Goal: Obtain resource: Download file/media

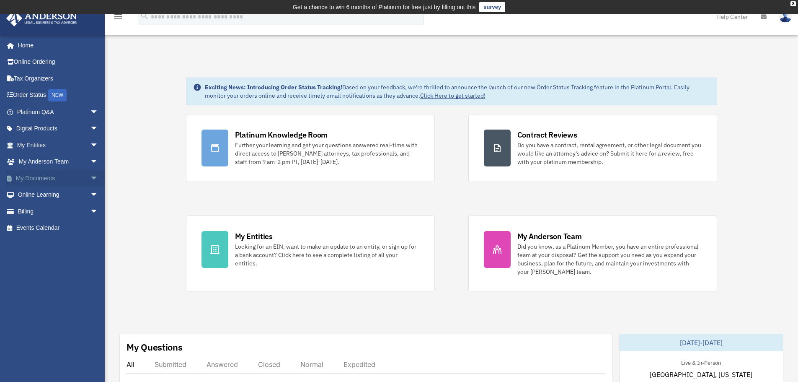
click at [38, 179] on link "My Documents arrow_drop_down" at bounding box center [58, 178] width 105 height 17
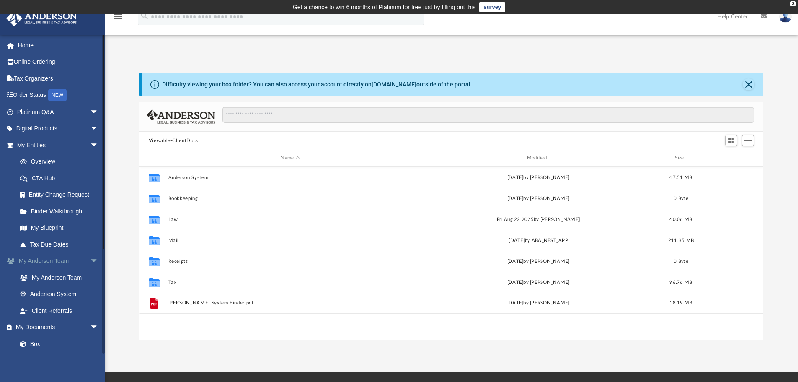
scroll to position [184, 617]
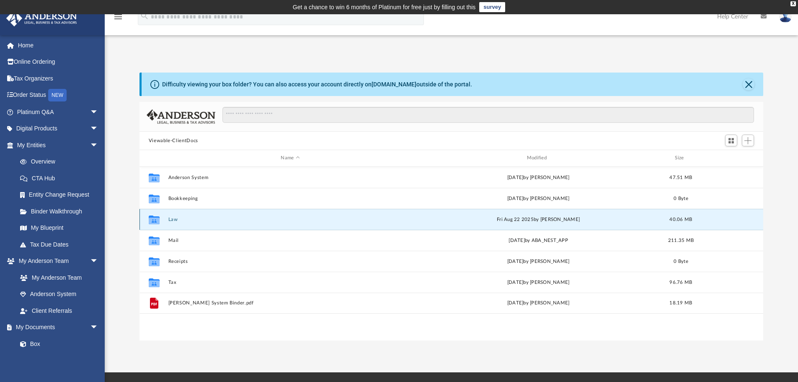
click at [174, 220] on button "Law" at bounding box center [290, 219] width 244 height 5
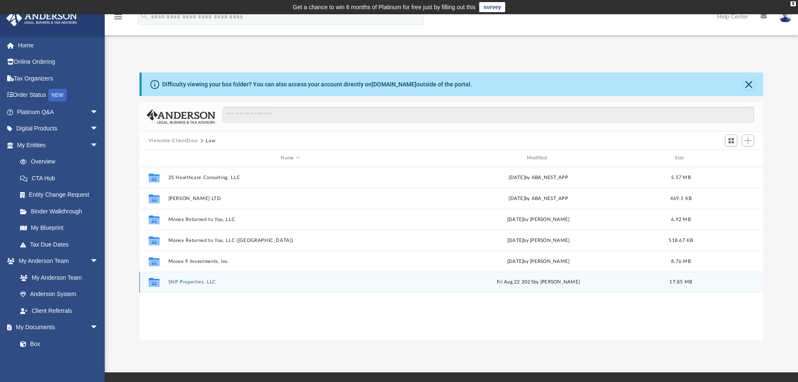
click at [207, 280] on button "SNP Properties, LLC" at bounding box center [290, 281] width 244 height 5
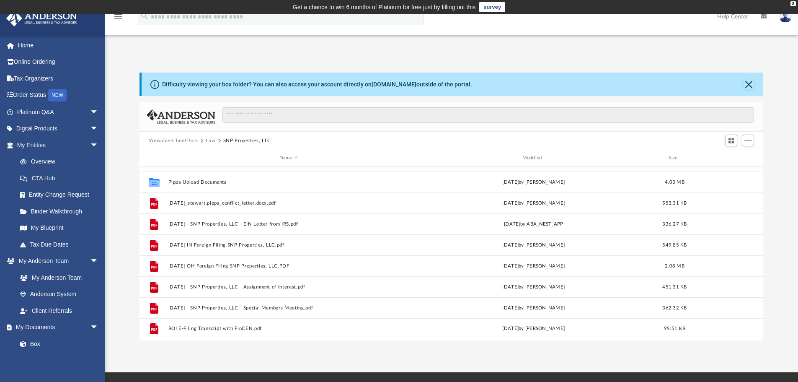
scroll to position [0, 0]
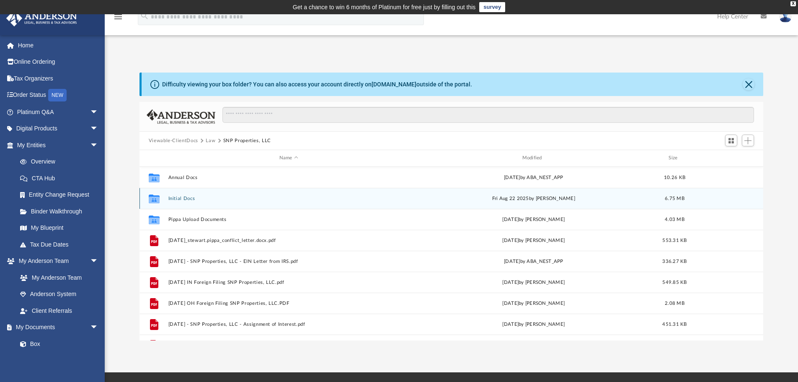
click at [183, 197] on button "Initial Docs" at bounding box center [288, 198] width 241 height 5
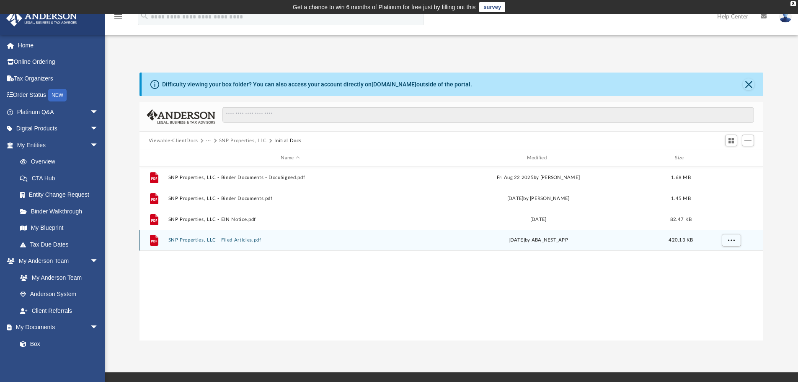
click at [206, 239] on button "SNP Properties, LLC - Filed Articles.pdf" at bounding box center [290, 239] width 244 height 5
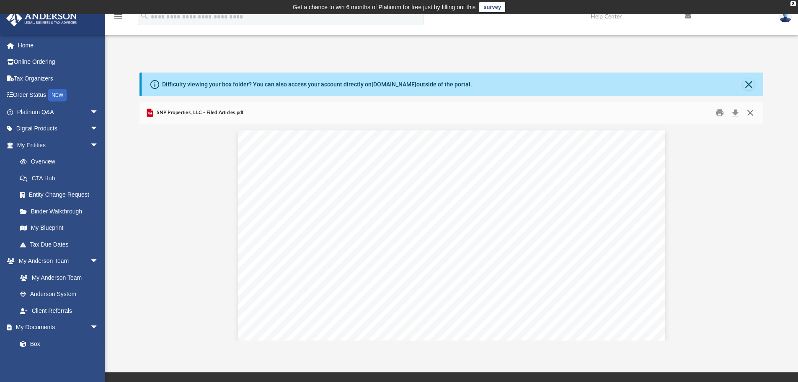
click at [750, 109] on button "Close" at bounding box center [750, 112] width 15 height 13
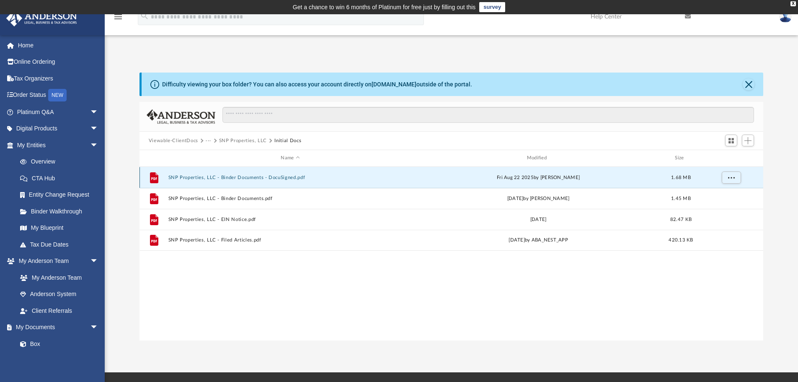
click at [269, 178] on button "SNP Properties, LLC - Binder Documents - DocuSigned.pdf" at bounding box center [290, 177] width 244 height 5
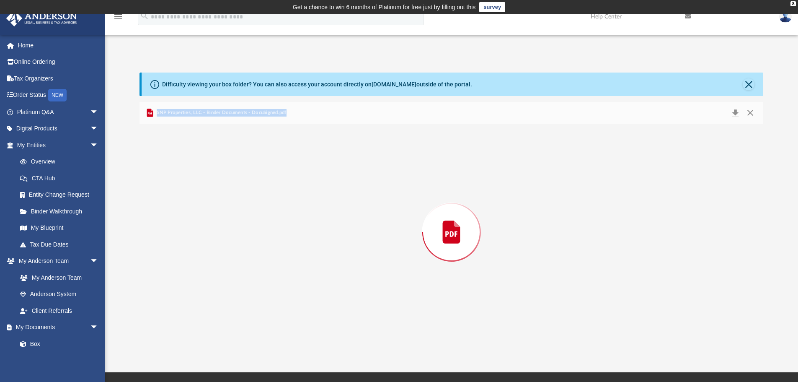
click at [269, 178] on div "Preview" at bounding box center [451, 232] width 624 height 216
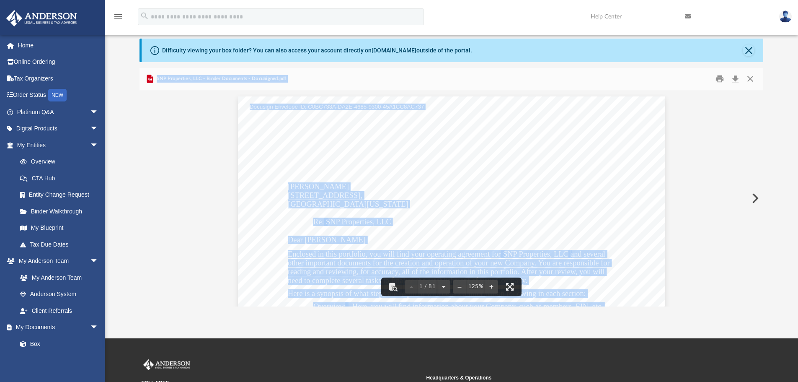
scroll to position [10, 0]
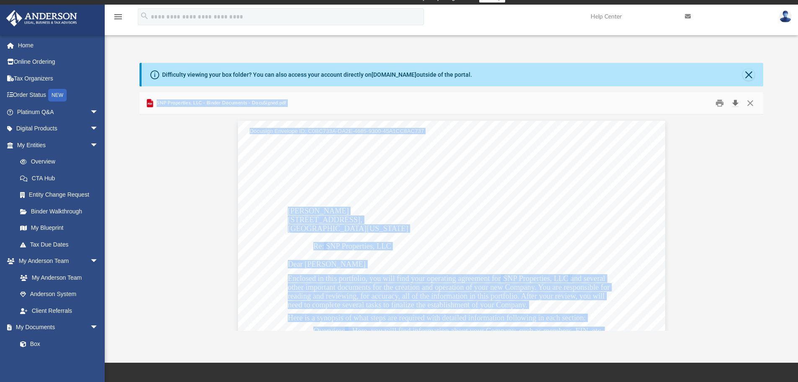
click at [738, 102] on button "Download" at bounding box center [734, 103] width 15 height 13
